Goal: Task Accomplishment & Management: Manage account settings

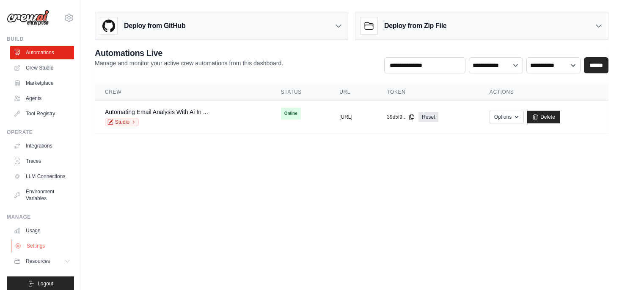
click at [34, 245] on link "Settings" at bounding box center [43, 246] width 64 height 14
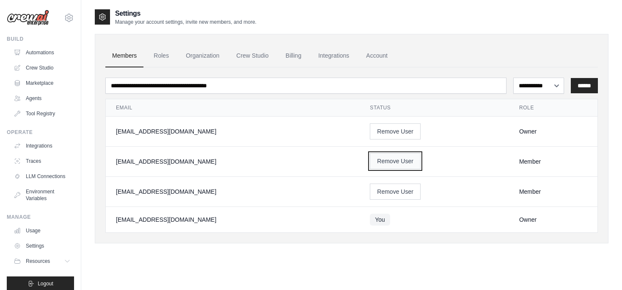
click at [410, 160] on button "Remove User" at bounding box center [395, 161] width 51 height 16
